Goal: Information Seeking & Learning: Learn about a topic

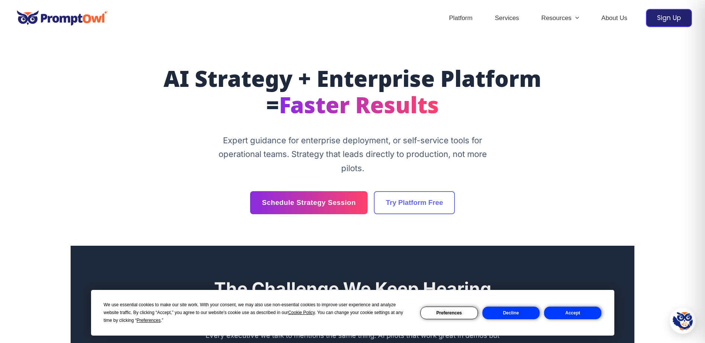
click at [512, 314] on button "Decline" at bounding box center [510, 313] width 57 height 13
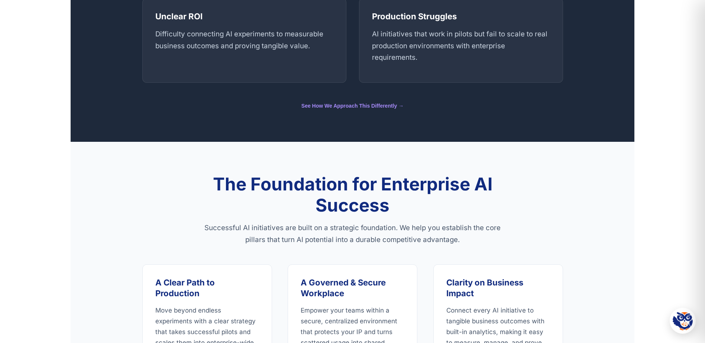
scroll to position [483, 0]
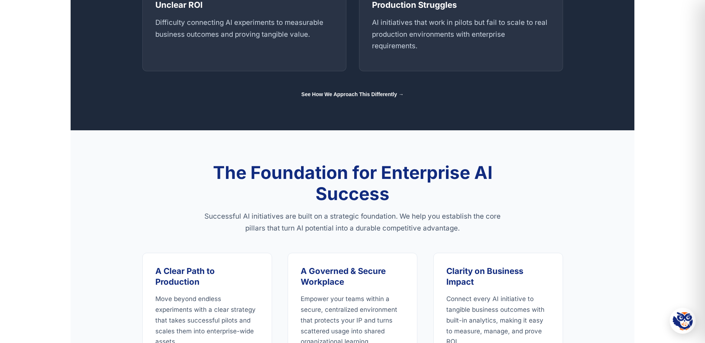
click at [368, 95] on link "See How We Approach This Differently →" at bounding box center [352, 94] width 102 height 6
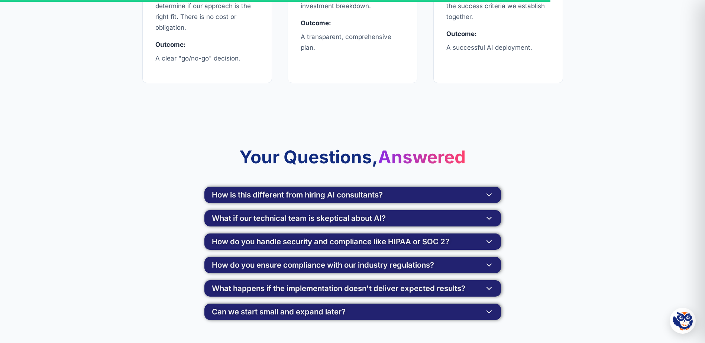
scroll to position [1375, 0]
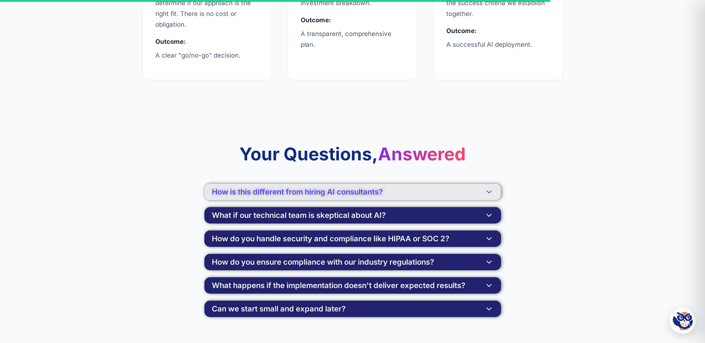
click at [329, 196] on span "How is this different from hiring AI consultants?" at bounding box center [297, 191] width 171 height 7
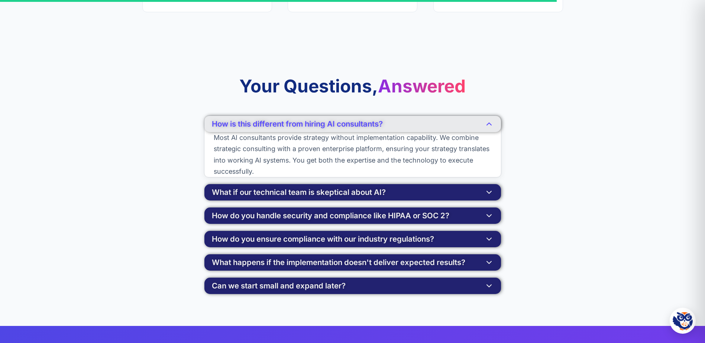
scroll to position [1449, 0]
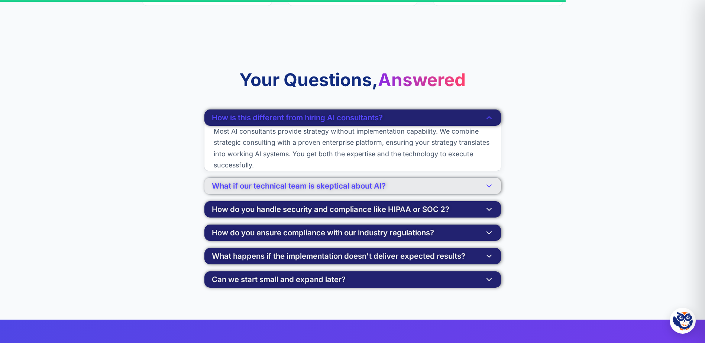
click at [257, 190] on span "What if our technical team is skeptical about AI?" at bounding box center [299, 185] width 174 height 7
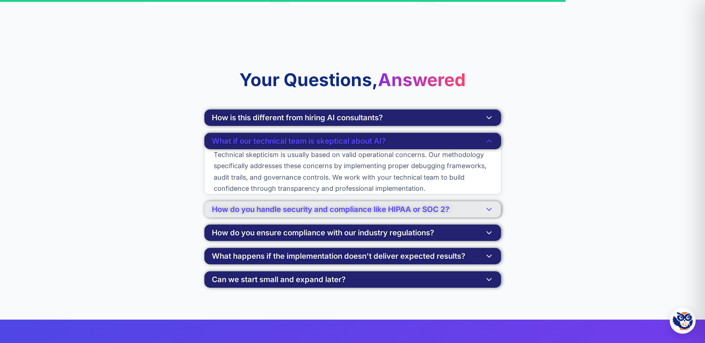
click at [273, 209] on span "How do you handle security and compliance like HIPAA or SOC 2?" at bounding box center [330, 209] width 237 height 7
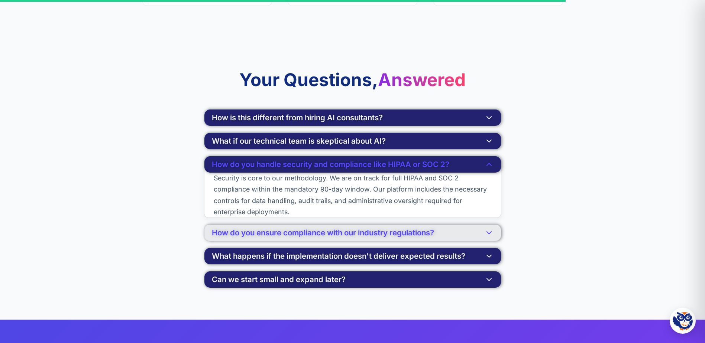
click at [226, 234] on span "How do you ensure compliance with our industry regulations?" at bounding box center [323, 232] width 222 height 7
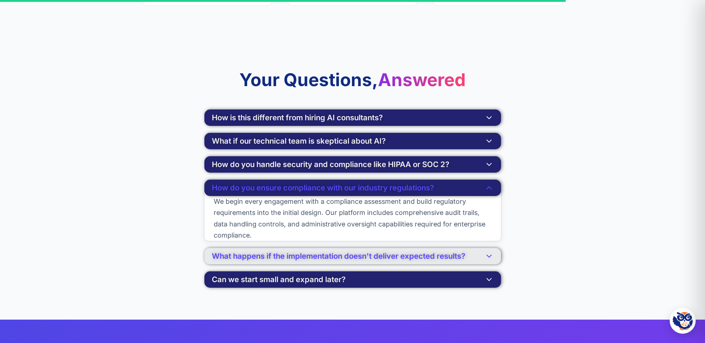
click at [254, 259] on span "What happens if the implementation doesn't deliver expected results?" at bounding box center [338, 256] width 253 height 7
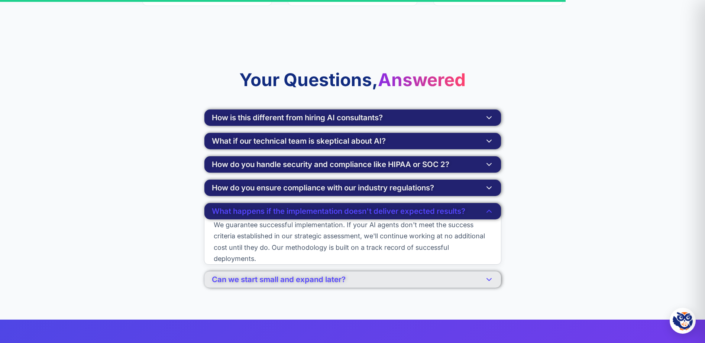
click at [289, 278] on span "Can we start small and expand later?" at bounding box center [279, 279] width 134 height 7
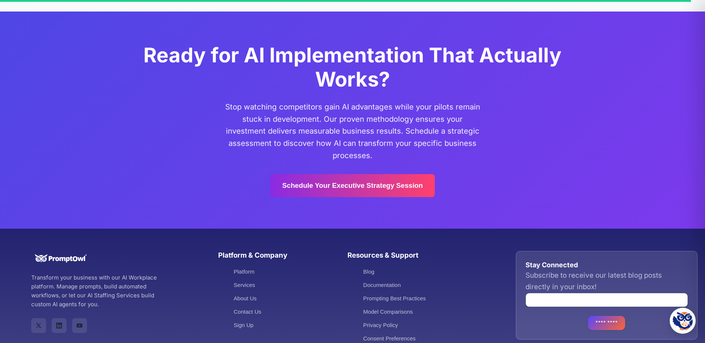
scroll to position [1795, 0]
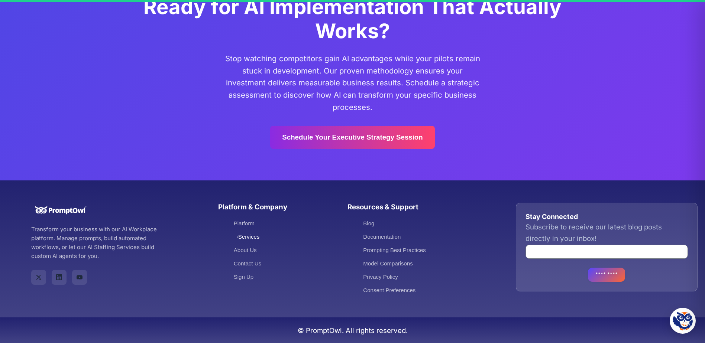
click at [244, 236] on link "Services" at bounding box center [247, 237] width 26 height 6
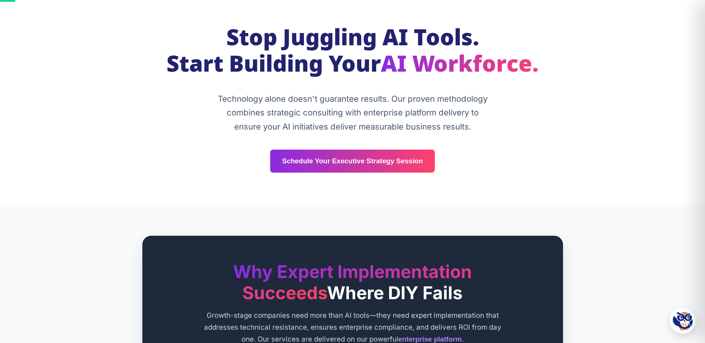
scroll to position [37, 0]
